Goal: Transaction & Acquisition: Purchase product/service

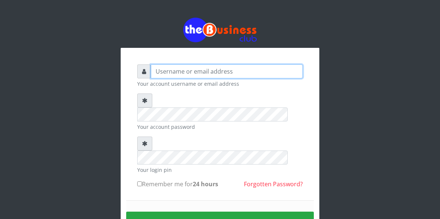
type input "YaronMarcuz"
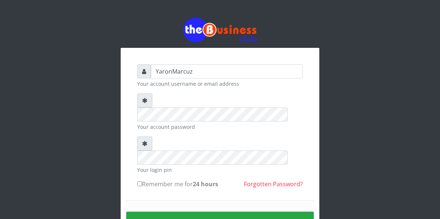
drag, startPoint x: 138, startPoint y: 157, endPoint x: 153, endPoint y: 173, distance: 21.9
click at [138, 181] on input "Remember me for 24 hours" at bounding box center [139, 183] width 5 height 5
checkbox input "true"
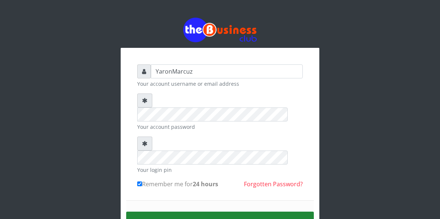
click at [164, 211] on button "Sign in" at bounding box center [220, 220] width 188 height 19
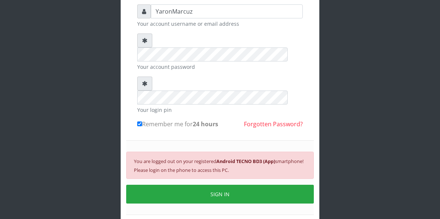
scroll to position [37, 0]
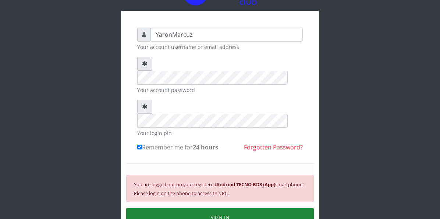
click at [203, 208] on button "SIGN IN" at bounding box center [220, 217] width 188 height 19
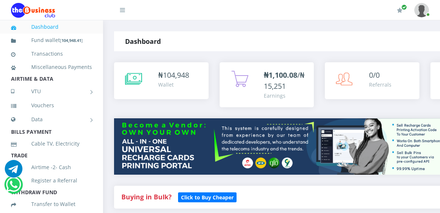
select select "MTN"
drag, startPoint x: 0, startPoint y: 0, endPoint x: 301, endPoint y: 76, distance: 310.7
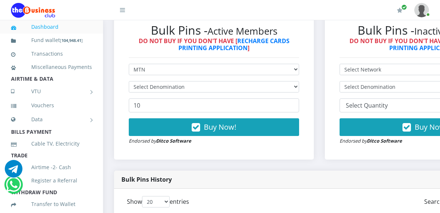
click at [299, 81] on select "Select Denomination" at bounding box center [214, 86] width 170 height 11
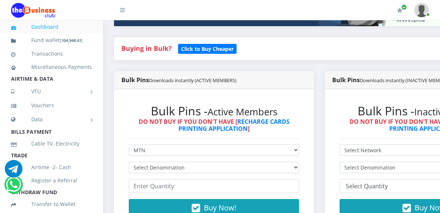
scroll to position [184, 0]
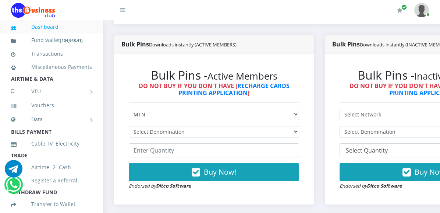
click at [299, 126] on select "Select Denomination MTN NGN100 - ₦96.99 MTN NGN200 - ₦193.98 MTN NGN400 - ₦387.…" at bounding box center [214, 131] width 170 height 11
click at [129, 126] on select "Select Denomination MTN NGN100 - ₦96.99 MTN NGN200 - ₦193.98 MTN NGN400 - ₦387.…" at bounding box center [214, 131] width 170 height 11
click at [299, 126] on select "Select Denomination MTN NGN100 - ₦96.99 MTN NGN200 - ₦193.98 MTN NGN400 - ₦387.…" at bounding box center [214, 131] width 170 height 11
select select "387.96-400"
click at [129, 126] on select "Select Denomination MTN NGN100 - ₦96.99 MTN NGN200 - ₦193.98 MTN NGN400 - ₦387.…" at bounding box center [214, 131] width 170 height 11
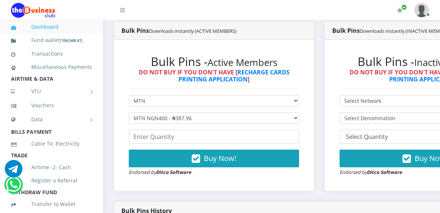
scroll to position [221, 0]
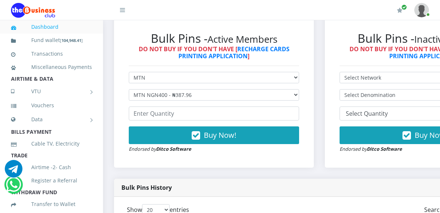
click at [299, 90] on select "Select Denomination MTN NGN100 - ₦96.99 MTN NGN200 - ₦193.98 MTN NGN400 - ₦387.…" at bounding box center [214, 94] width 170 height 11
click at [129, 89] on select "Select Denomination MTN NGN100 - ₦96.99 MTN NGN200 - ₦193.98 MTN NGN400 - ₦387.…" at bounding box center [214, 94] width 170 height 11
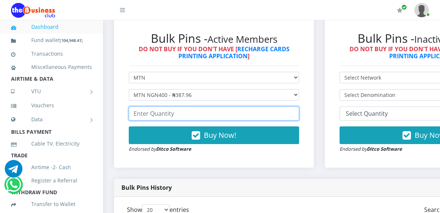
click at [162, 106] on input "number" at bounding box center [214, 113] width 170 height 14
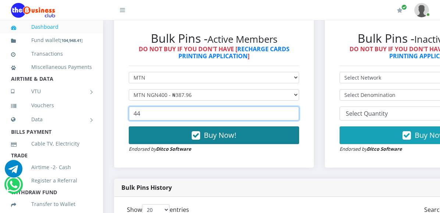
type input "44"
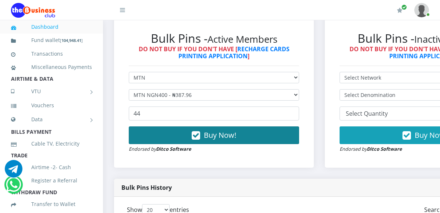
click at [183, 131] on button "Buy Now!" at bounding box center [214, 135] width 170 height 18
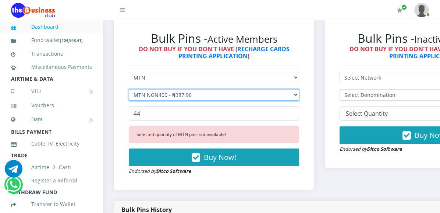
click at [299, 89] on select "Select Denomination MTN NGN100 - ₦96.99 MTN NGN200 - ₦193.98 MTN NGN400 - ₦387.…" at bounding box center [214, 94] width 170 height 11
select select "1454.85-1500"
click at [129, 89] on select "Select Denomination MTN NGN100 - ₦96.99 MTN NGN200 - ₦193.98 MTN NGN400 - ₦387.…" at bounding box center [214, 94] width 170 height 11
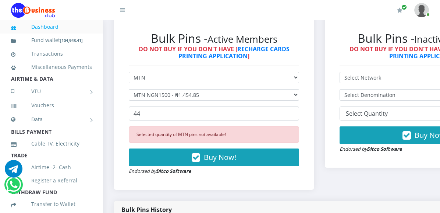
click at [202, 140] on div "Selected quantity of MTN pins not available! Buy Now! Endorsed by Ditco Software" at bounding box center [214, 150] width 170 height 49
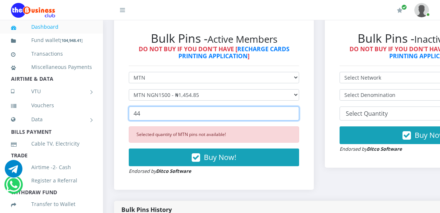
click at [149, 107] on input "44" at bounding box center [214, 113] width 170 height 14
type input "4"
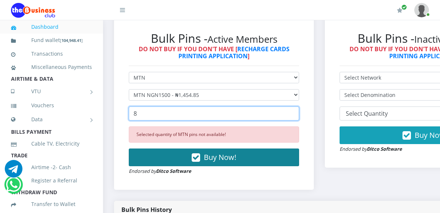
type input "8"
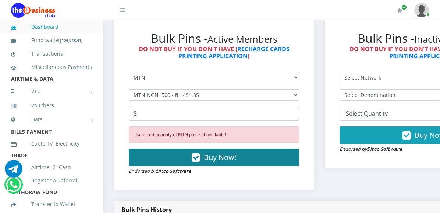
click at [176, 151] on button "Buy Now!" at bounding box center [214, 157] width 170 height 18
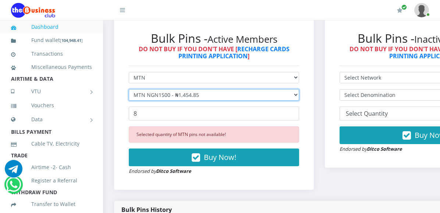
click at [215, 93] on select "Select Denomination MTN NGN100 - ₦96.99 MTN NGN200 - ₦193.98 MTN NGN400 - ₦387.…" at bounding box center [214, 94] width 170 height 11
select select "969.9-1000"
click at [129, 89] on select "Select Denomination MTN NGN100 - ₦96.99 MTN NGN200 - ₦193.98 MTN NGN400 - ₦387.…" at bounding box center [214, 94] width 170 height 11
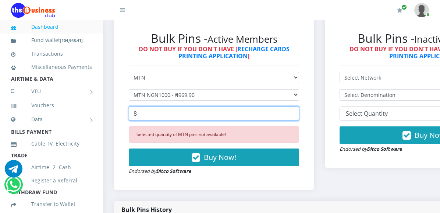
click at [168, 106] on input "8" at bounding box center [214, 113] width 170 height 14
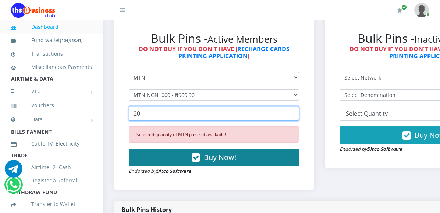
type input "20"
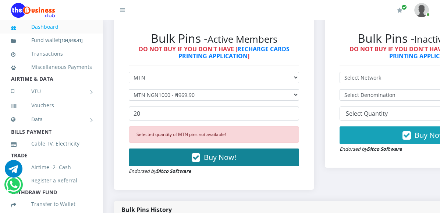
click at [211, 152] on span "Buy Now!" at bounding box center [220, 157] width 32 height 10
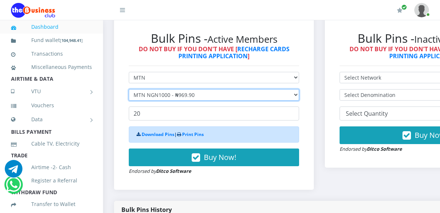
click at [196, 89] on select "Select Denomination MTN NGN100 - ₦96.99 MTN NGN200 - ₦193.98 MTN NGN400 - ₦387.…" at bounding box center [214, 94] width 170 height 11
select select "96.99-100"
click at [129, 89] on select "Select Denomination MTN NGN100 - ₦96.99 MTN NGN200 - ₦193.98 MTN NGN400 - ₦387.…" at bounding box center [214, 94] width 170 height 11
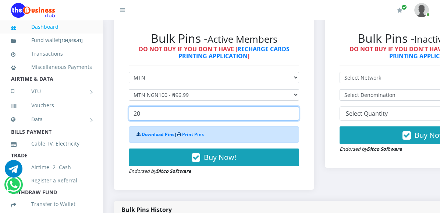
click at [167, 108] on input "20" at bounding box center [214, 113] width 170 height 14
drag, startPoint x: 167, startPoint y: 108, endPoint x: 121, endPoint y: 111, distance: 46.8
click at [121, 111] on div "Bulk Pins - Active Members DO NOT BUY IF YOU DON'T HAVE [ RECHARGE CARDS PRINTI…" at bounding box center [214, 103] width 200 height 173
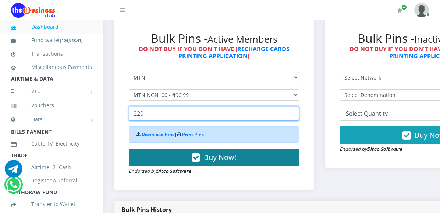
type input "220"
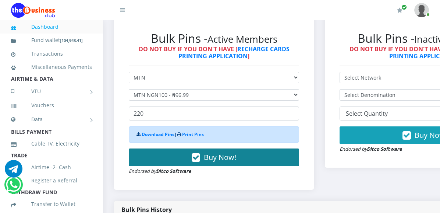
click at [172, 150] on button "Buy Now!" at bounding box center [214, 157] width 170 height 18
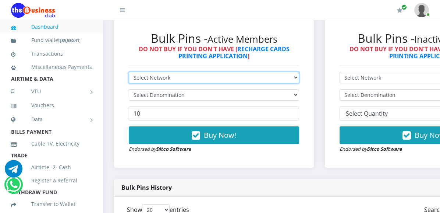
click at [171, 72] on select "Select Network MTN Globacom 9Mobile Airtel" at bounding box center [214, 77] width 170 height 11
select select "Airtel"
click at [129, 72] on select "Select Network MTN Globacom 9Mobile Airtel" at bounding box center [214, 77] width 170 height 11
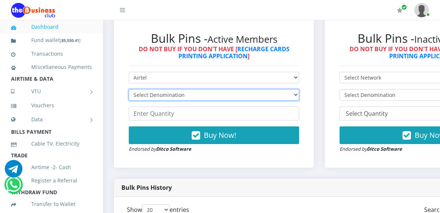
click at [299, 89] on select "Select Denomination Airtel NGN100 - ₦96.38 Airtel NGN200 - ₦192.76 Airtel NGN50…" at bounding box center [214, 94] width 170 height 11
select select "481.9-500"
click at [129, 89] on select "Select Denomination Airtel NGN100 - ₦96.38 Airtel NGN200 - ₦192.76 Airtel NGN50…" at bounding box center [214, 94] width 170 height 11
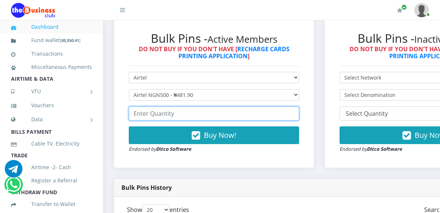
click at [157, 106] on input "number" at bounding box center [214, 113] width 170 height 14
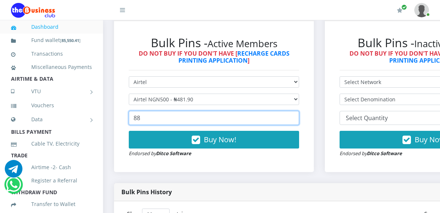
scroll to position [221, 0]
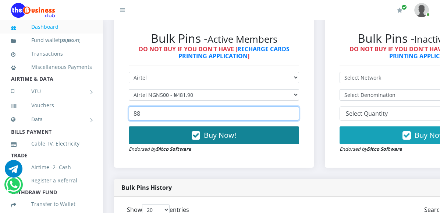
type input "88"
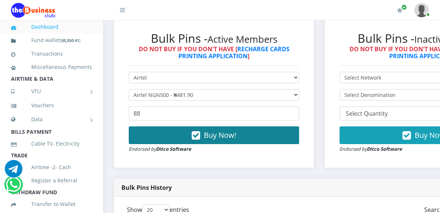
click at [188, 129] on button "Buy Now!" at bounding box center [214, 135] width 170 height 18
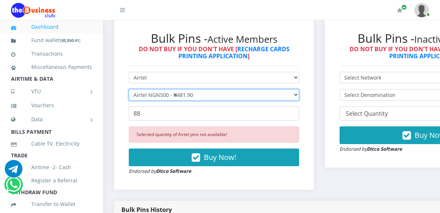
click at [178, 89] on select "Select Denomination Airtel NGN100 - ₦96.38 Airtel NGN200 - ₦192.76 Airtel NGN50…" at bounding box center [214, 94] width 170 height 11
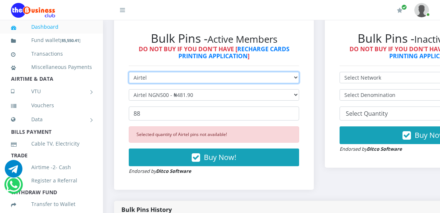
drag, startPoint x: 173, startPoint y: 70, endPoint x: 167, endPoint y: 76, distance: 9.1
click at [173, 72] on select "Select Network MTN Globacom 9Mobile Airtel" at bounding box center [214, 77] width 170 height 11
select select "MTN"
click at [129, 72] on select "Select Network MTN Globacom 9Mobile Airtel" at bounding box center [214, 77] width 170 height 11
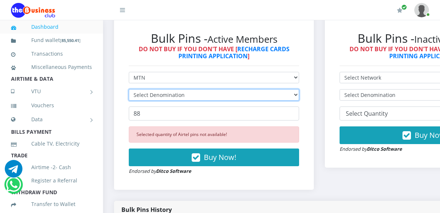
click at [163, 89] on select "Select Denomination" at bounding box center [214, 94] width 170 height 11
select select "96.99-100"
click at [129, 89] on select "Select Denomination MTN NGN100 - ₦96.99 MTN NGN200 - ₦193.98 MTN NGN400 - ₦387.…" at bounding box center [214, 94] width 170 height 11
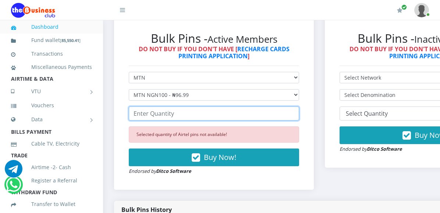
click at [166, 107] on input "number" at bounding box center [214, 113] width 170 height 14
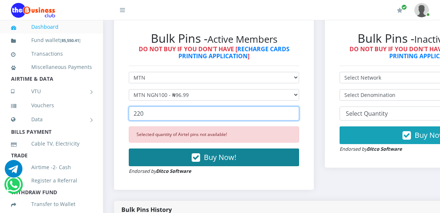
type input "220"
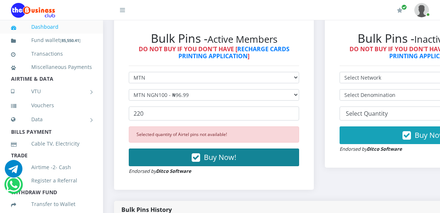
click at [164, 154] on button "Buy Now!" at bounding box center [214, 157] width 170 height 18
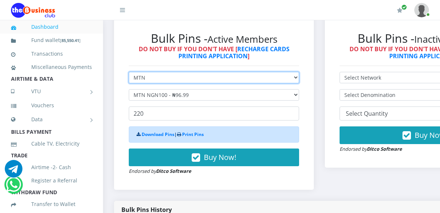
click at [173, 72] on select "Select Network MTN Globacom 9Mobile Airtel" at bounding box center [214, 77] width 170 height 11
select select "Airtel"
click at [129, 72] on select "Select Network MTN Globacom 9Mobile Airtel" at bounding box center [214, 77] width 170 height 11
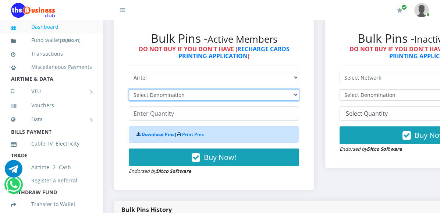
click at [299, 89] on select "Select Denomination Airtel NGN100 - ₦96.38 Airtel NGN200 - ₦192.76 Airtel NGN50…" at bounding box center [214, 94] width 170 height 11
select select "96.38-100"
click at [129, 89] on select "Select Denomination Airtel NGN100 - ₦96.38 Airtel NGN200 - ₦192.76 Airtel NGN50…" at bounding box center [214, 94] width 170 height 11
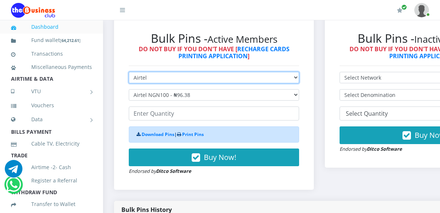
click at [226, 72] on select "Select Network MTN Globacom 9Mobile Airtel" at bounding box center [214, 77] width 170 height 11
select select "MTN"
click at [129, 72] on select "Select Network MTN Globacom 9Mobile Airtel" at bounding box center [214, 77] width 170 height 11
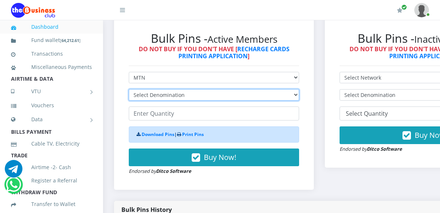
click at [188, 89] on select "Select Denomination MTN NGN100 - ₦96.99 MTN NGN200 - ₦193.98 MTN NGN400 - ₦387.…" at bounding box center [214, 94] width 170 height 11
select select "193.98-200"
click at [129, 89] on select "Select Denomination MTN NGN100 - ₦96.99 MTN NGN200 - ₦193.98 MTN NGN400 - ₦387.…" at bounding box center [214, 94] width 170 height 11
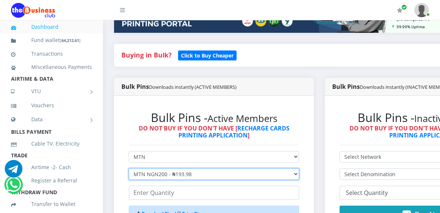
scroll to position [147, 0]
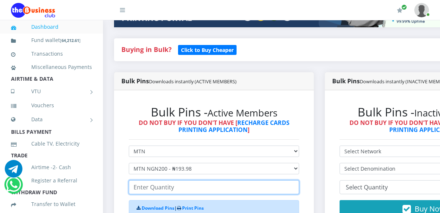
click at [147, 180] on input "number" at bounding box center [214, 187] width 170 height 14
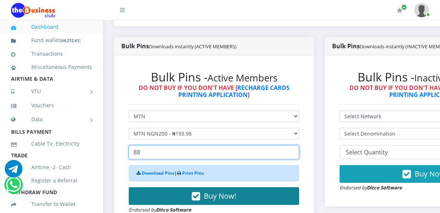
scroll to position [184, 0]
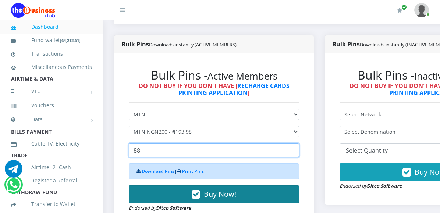
type input "88"
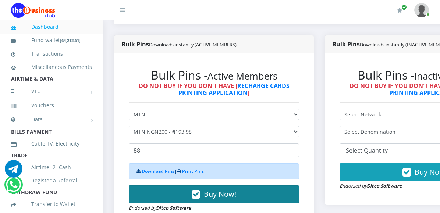
click at [157, 189] on button "Buy Now!" at bounding box center [214, 194] width 170 height 18
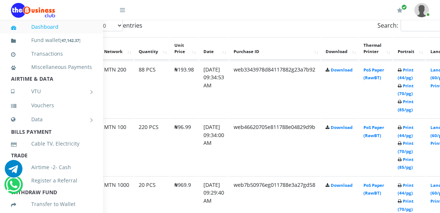
scroll to position [404, 48]
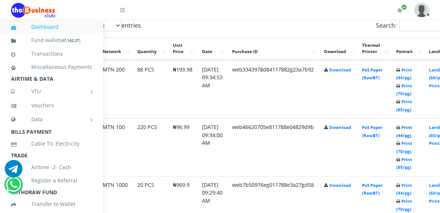
click at [412, 124] on link "Print (44/pg)" at bounding box center [404, 131] width 16 height 14
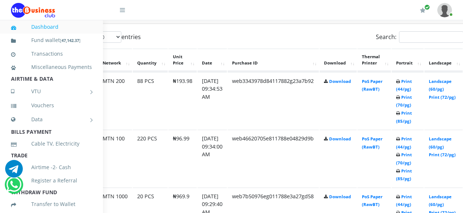
scroll to position [390, 48]
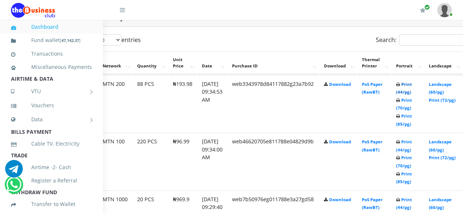
click at [412, 81] on link "Print (44/pg)" at bounding box center [404, 88] width 16 height 14
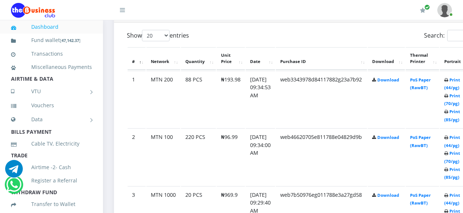
scroll to position [413, 0]
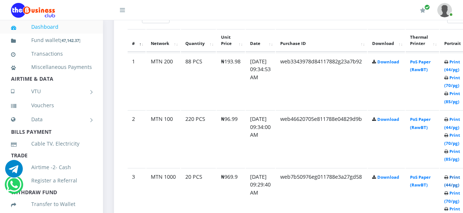
click at [460, 174] on link "Print (44/pg)" at bounding box center [452, 181] width 16 height 14
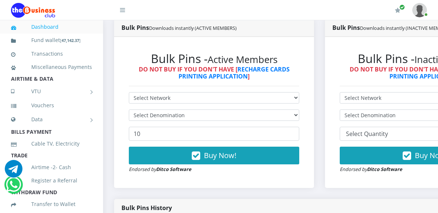
scroll to position [147, 0]
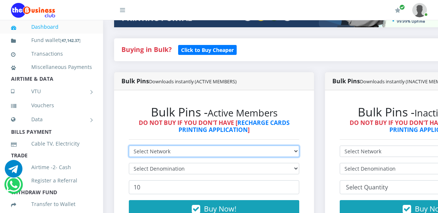
click at [296, 145] on select "Select Network MTN Globacom 9Mobile Airtel" at bounding box center [214, 150] width 170 height 11
click at [129, 145] on select "Select Network MTN Globacom 9Mobile Airtel" at bounding box center [214, 150] width 170 height 11
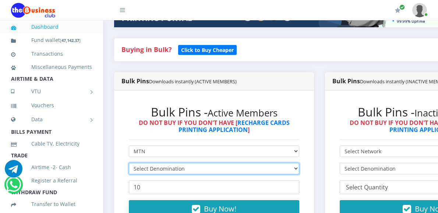
click at [299, 163] on select "Select Denomination" at bounding box center [214, 168] width 170 height 11
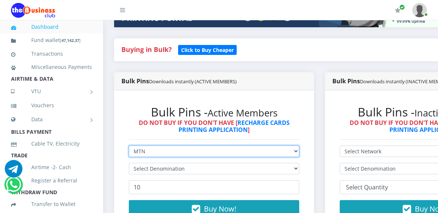
click at [289, 146] on select "Select Network MTN Globacom 9Mobile Airtel" at bounding box center [214, 150] width 170 height 11
select select "Airtel"
click at [129, 145] on select "Select Network MTN Globacom 9Mobile Airtel" at bounding box center [214, 150] width 170 height 11
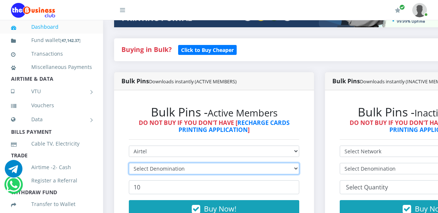
click at [198, 163] on select "Select Denomination" at bounding box center [214, 168] width 170 height 11
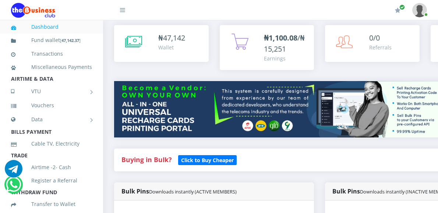
scroll to position [37, 0]
